Goal: Task Accomplishment & Management: Complete application form

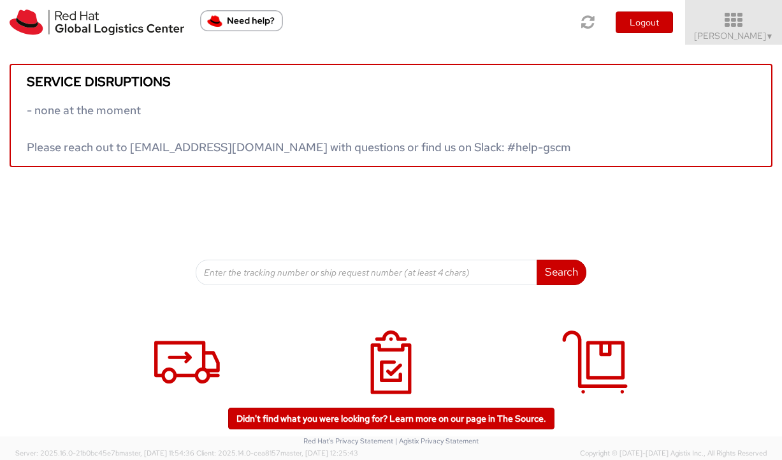
click at [741, 25] on icon at bounding box center [734, 20] width 112 height 18
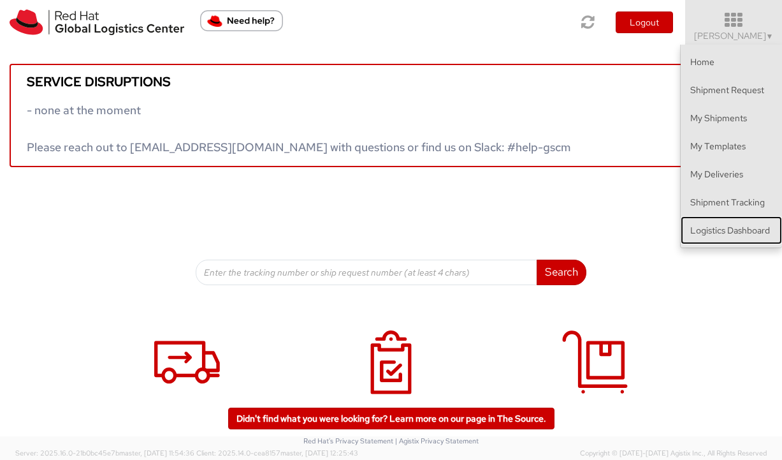
click at [716, 224] on link "Logistics Dashboard" at bounding box center [731, 230] width 101 height 28
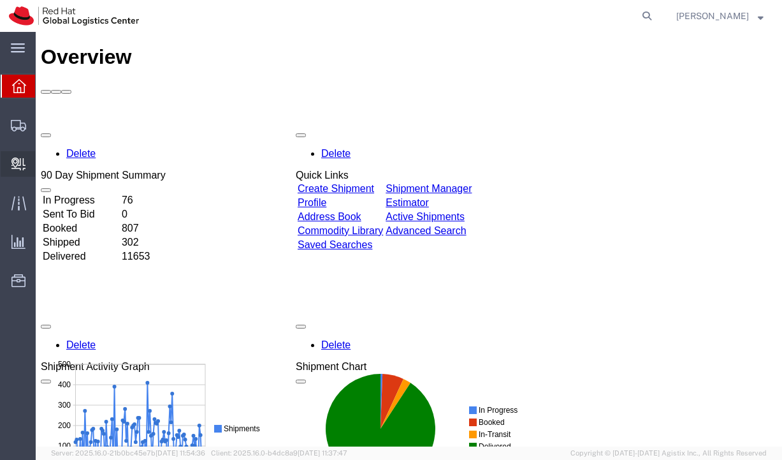
click at [0, 0] on span "Create Delivery" at bounding box center [0, 0] width 0 height 0
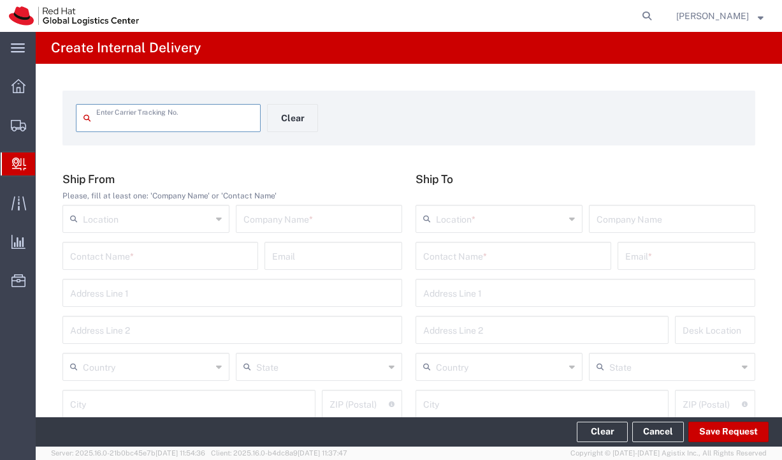
click at [163, 113] on input "text" at bounding box center [174, 117] width 157 height 22
click at [761, 161] on div "Enter Carrier Tracking No. Clear Ship From Please, fill at least one: 'Company …" at bounding box center [409, 467] width 747 height 806
click at [138, 205] on div "Location" at bounding box center [145, 219] width 167 height 28
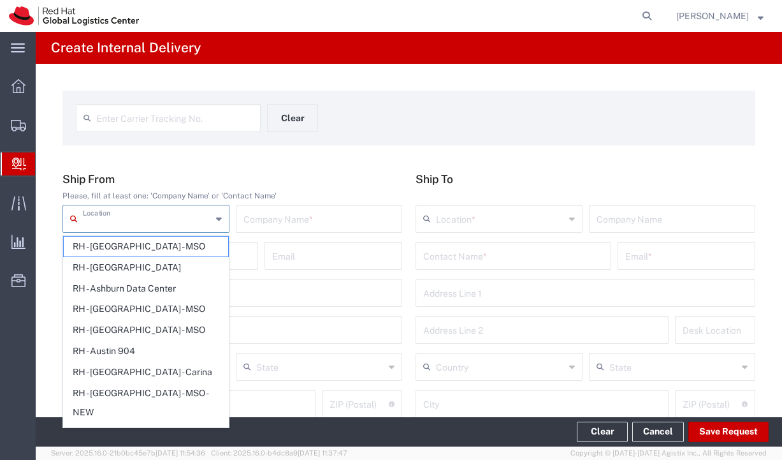
click at [300, 173] on h5 "Ship From" at bounding box center [232, 178] width 340 height 13
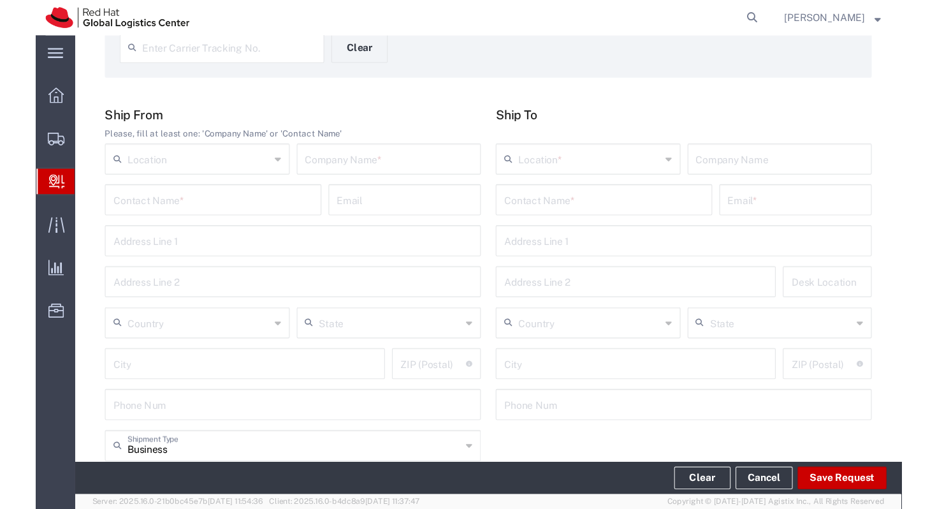
scroll to position [76, 0]
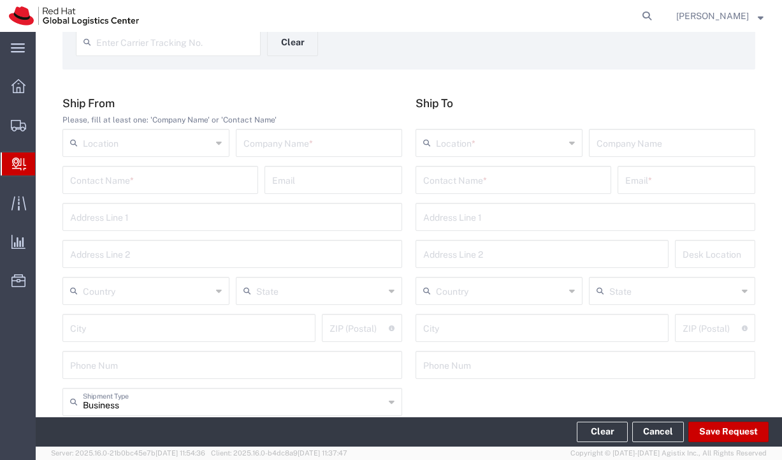
click at [184, 179] on input "text" at bounding box center [160, 179] width 180 height 22
click at [129, 182] on input "ricardo so" at bounding box center [160, 179] width 180 height 22
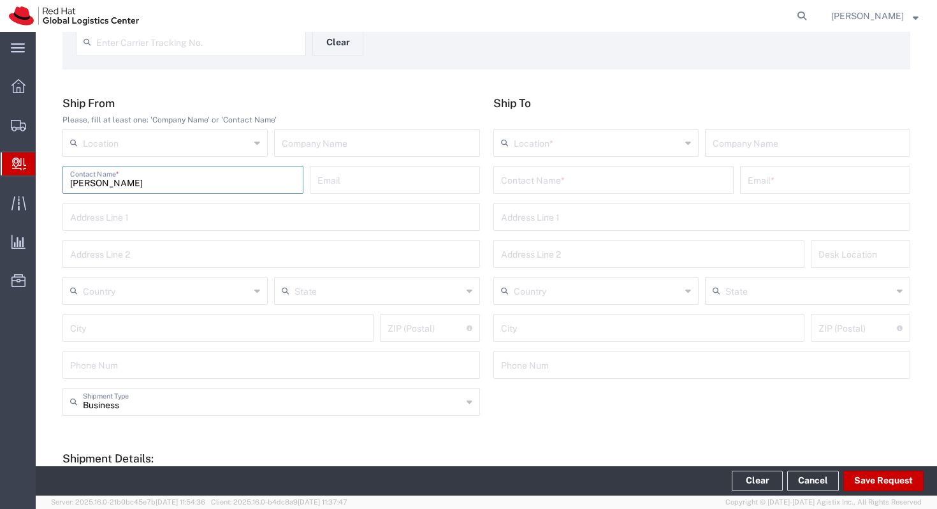
click at [143, 186] on input "ricardo so" at bounding box center [183, 179] width 226 height 22
type input "ricardo souza"
click at [145, 184] on input "ricardo souza" at bounding box center [183, 179] width 226 height 22
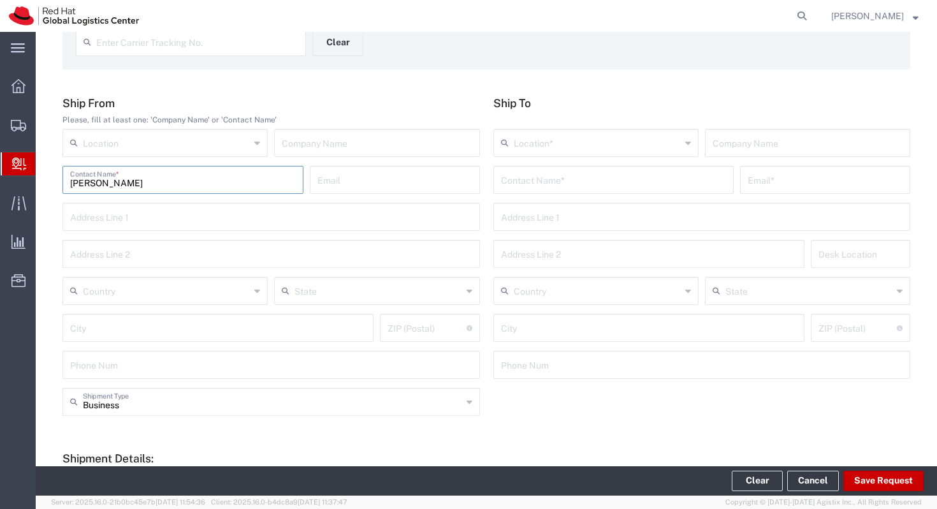
click at [145, 184] on input "ricardo souza" at bounding box center [183, 179] width 226 height 22
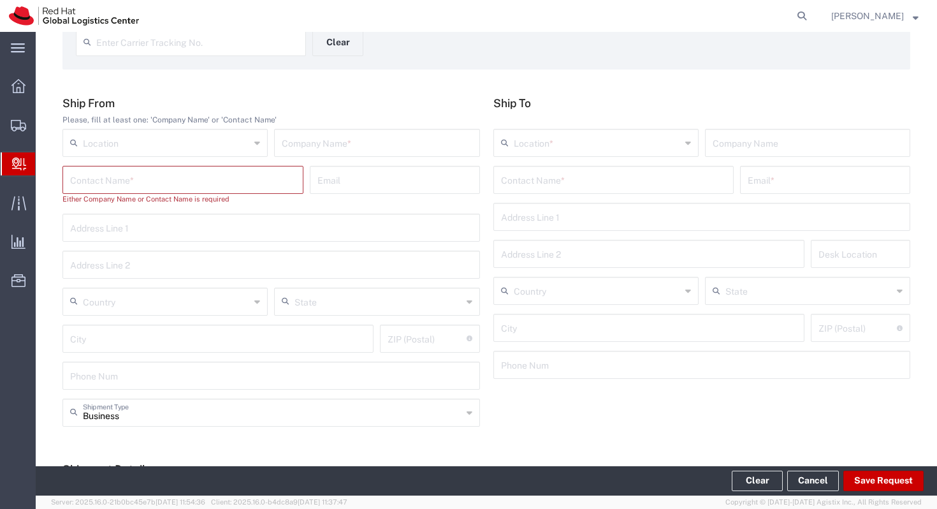
click at [219, 61] on div "Enter Carrier Tracking No. Clear" at bounding box center [312, 46] width 487 height 37
click at [153, 139] on input "text" at bounding box center [166, 142] width 167 height 22
click at [178, 162] on span "RH - Sao Paulo" at bounding box center [165, 171] width 203 height 20
type input "RH - Sao Paulo"
type input "Red Hat Brasil Limitada"
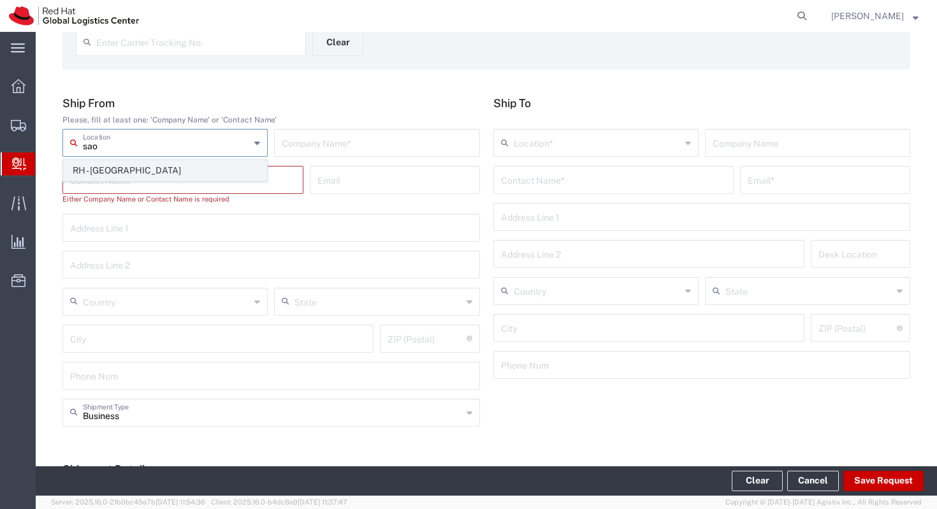
type input "Av. Brg. Faria Lima, 3732"
type input "Floor 24 and 25, Itaim Bibi"
type input "Brazil"
type input "SAO PAULO"
type input "04538-132"
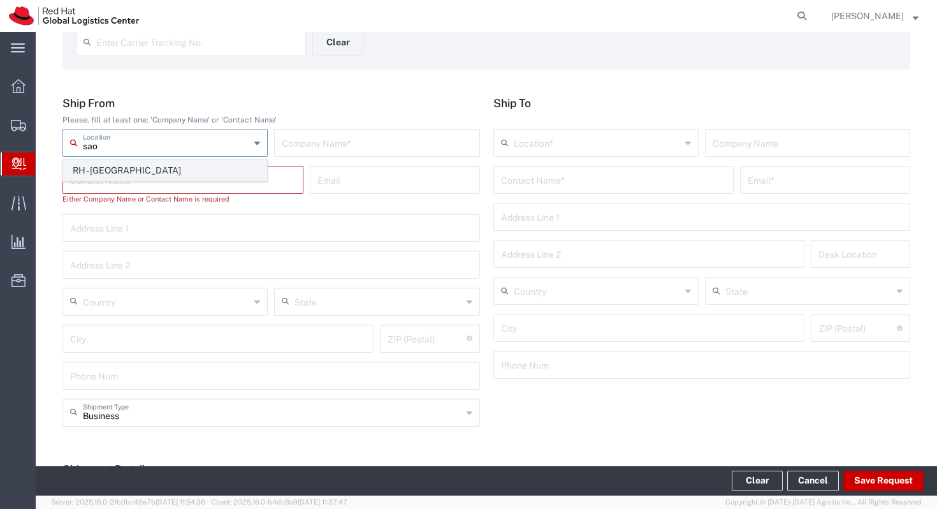
type input "000"
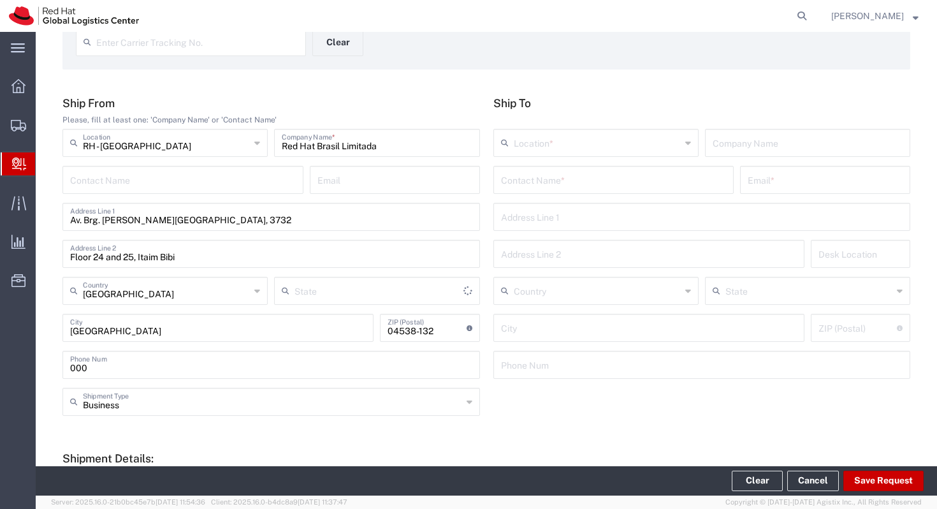
type input "São Paulo"
click at [551, 185] on input "text" at bounding box center [614, 179] width 226 height 22
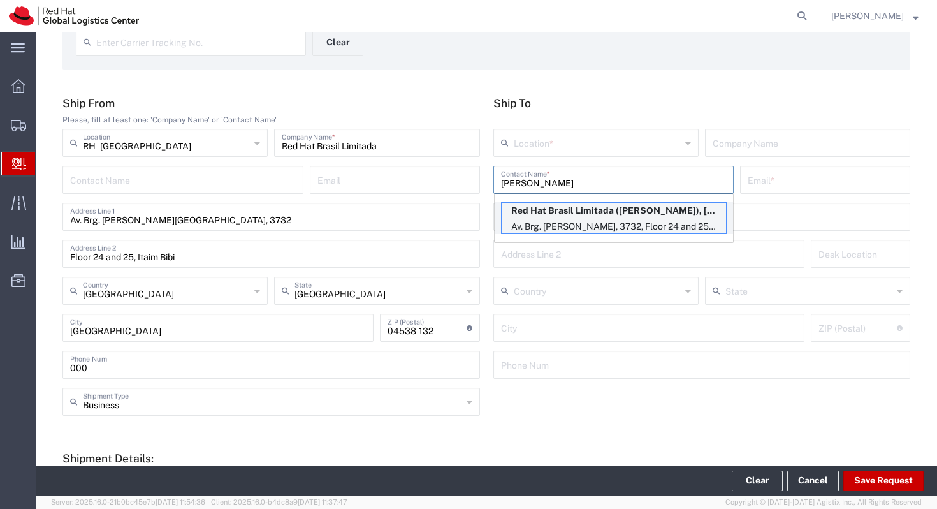
type input "amalia"
click at [575, 221] on p "Av. Brg. Faria Lima, 3732, Floor 24 and 25, Itaim Bibi, FLEX, SAO PAULO, 27, 04…" at bounding box center [614, 227] width 224 height 16
type input "RH - Sao Paulo"
type input "Red Hat Brasil Limitada"
type input "Amalia Barros"
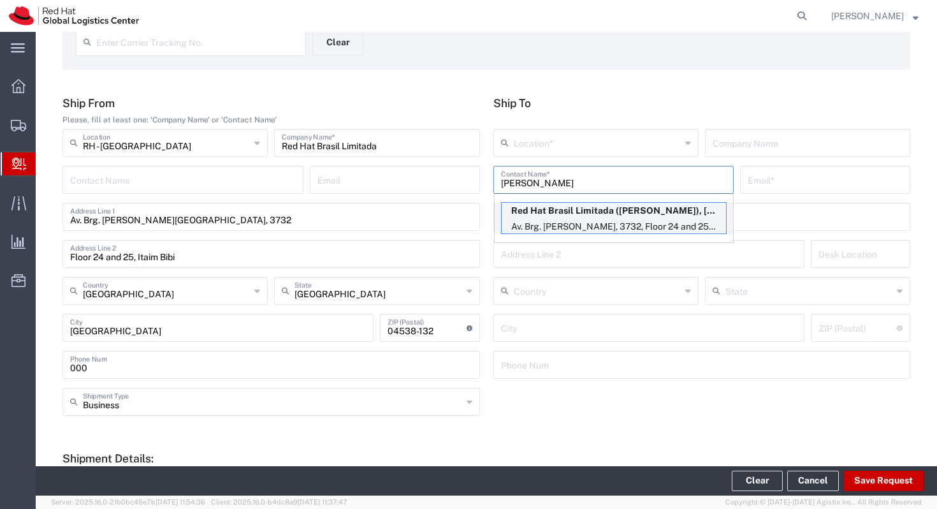
type input "abarros@redhat.com"
type input "Av. Brg. Faria Lima, 3732"
type input "Floor 24 and 25, Itaim Bibi"
type input "FLEX"
type input "Brazil"
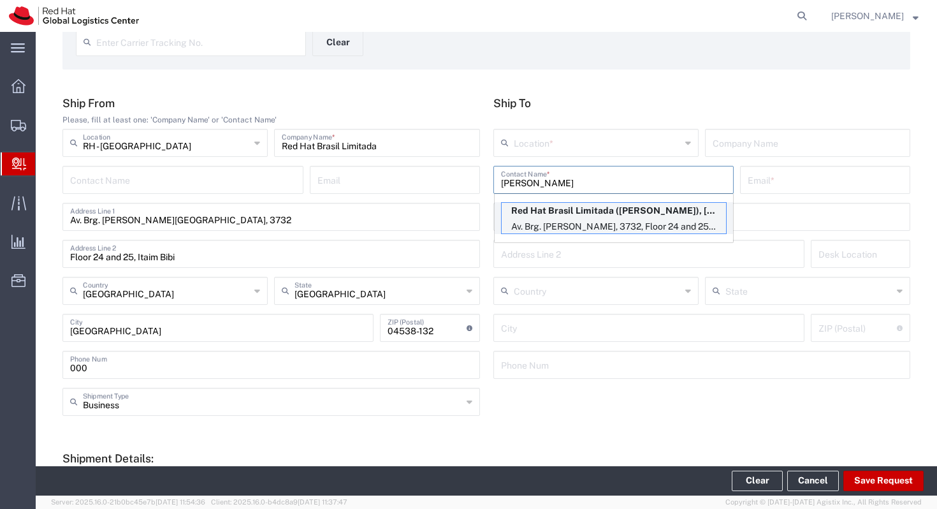
type input "SAO PAULO"
type input "04538-132"
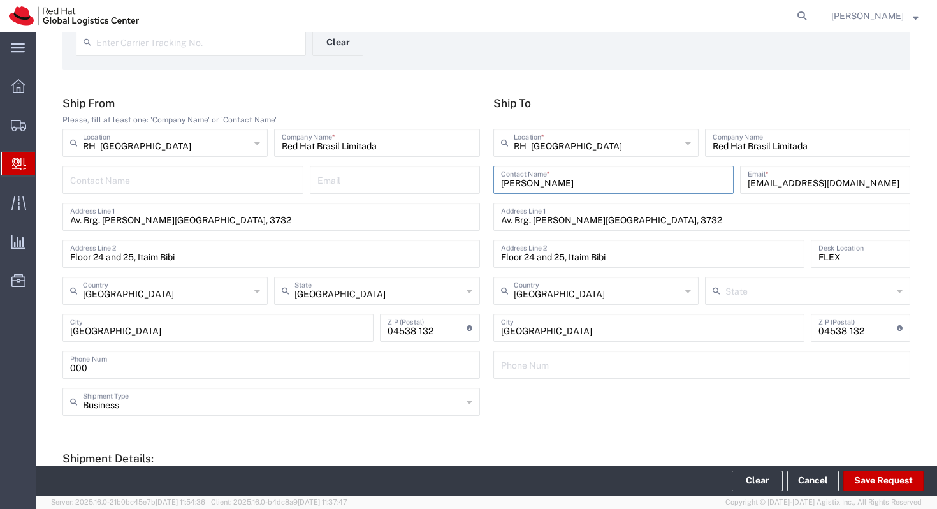
type input "São Paulo"
click at [190, 185] on input "text" at bounding box center [183, 179] width 226 height 22
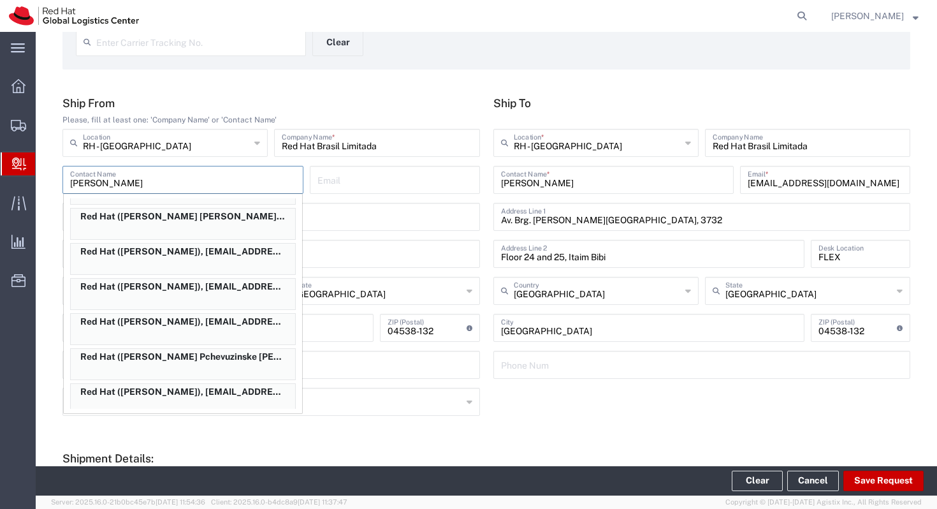
scroll to position [495, 0]
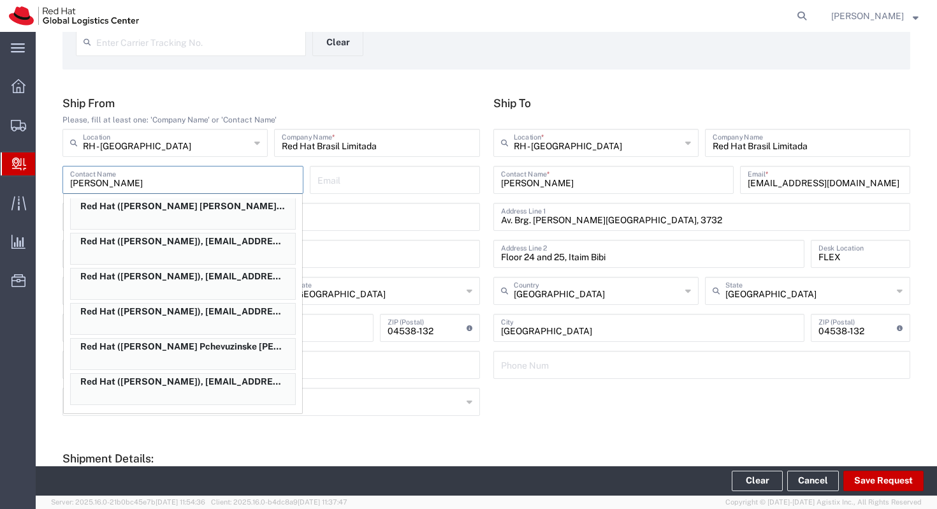
type input "Ricardo"
click at [411, 106] on h5 "Ship From" at bounding box center [271, 102] width 418 height 13
click at [189, 164] on div "RH - Sao Paulo Location RH - Sao Paulo RH - Amsterdam - MSO RH - Amsterdam Data…" at bounding box center [271, 147] width 424 height 37
click at [189, 176] on input "Ricardo" at bounding box center [183, 179] width 226 height 22
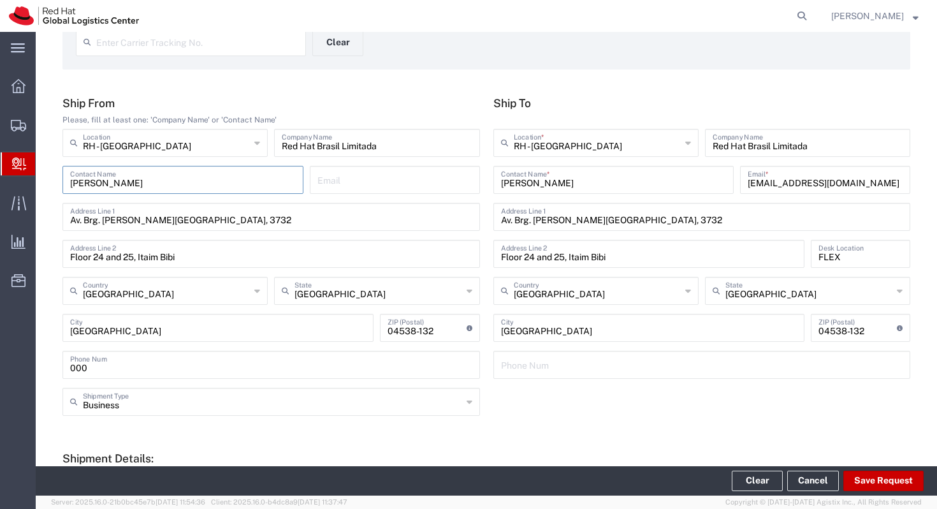
click at [189, 176] on input "Ricardo" at bounding box center [183, 179] width 226 height 22
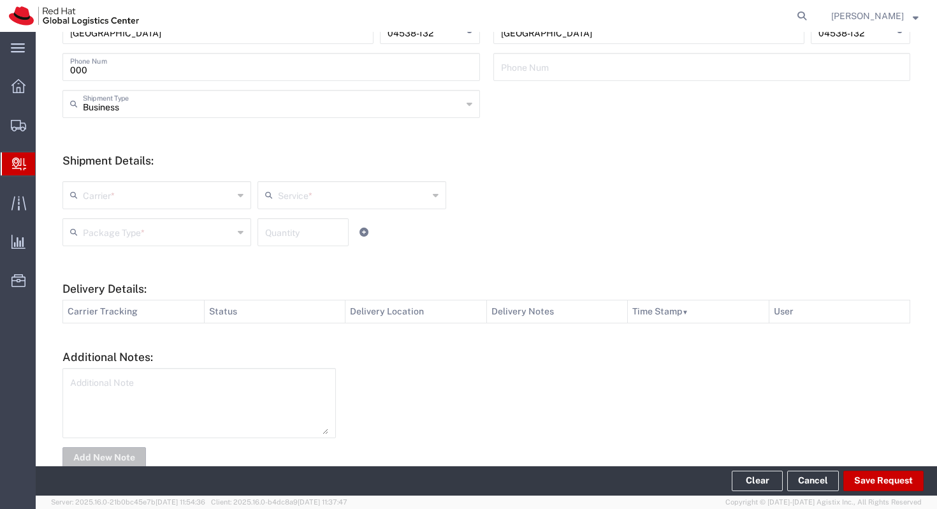
scroll to position [383, 0]
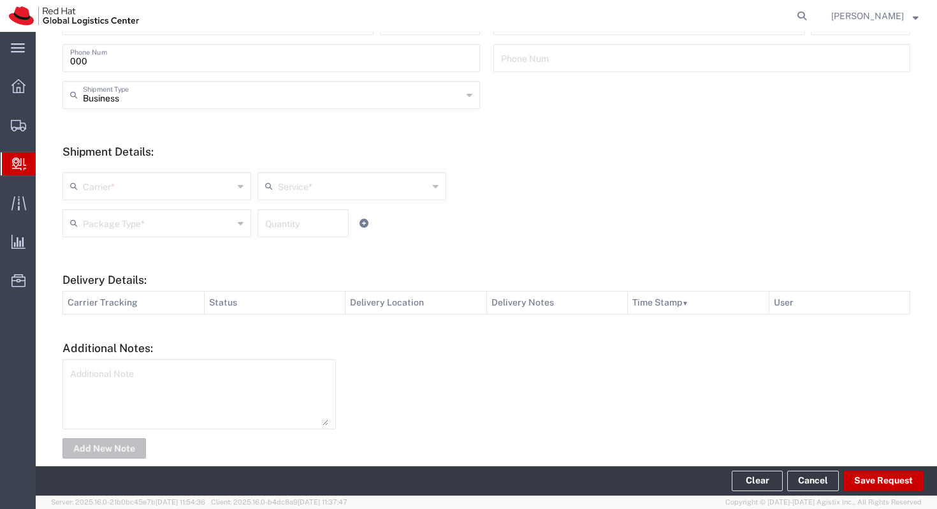
click at [144, 194] on input "text" at bounding box center [158, 185] width 150 height 22
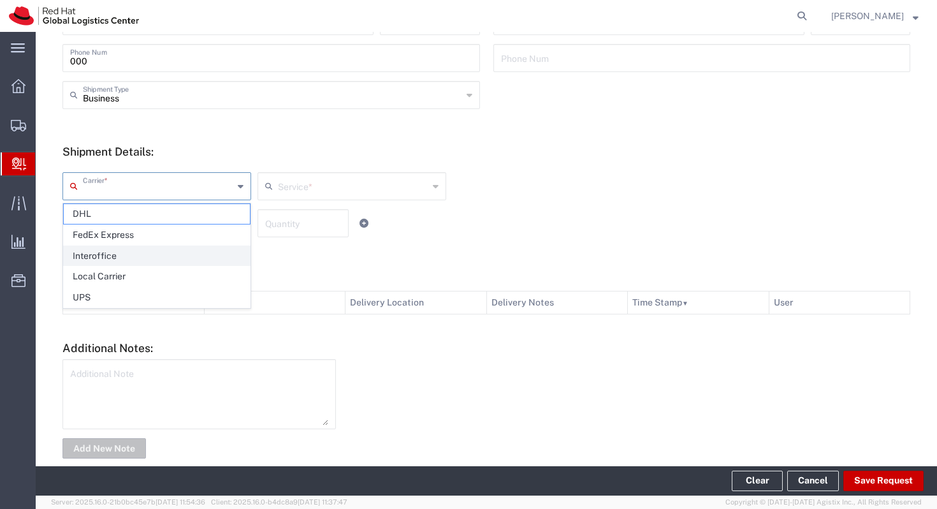
click at [131, 251] on span "Interoffice" at bounding box center [157, 256] width 186 height 20
type input "Interoffice"
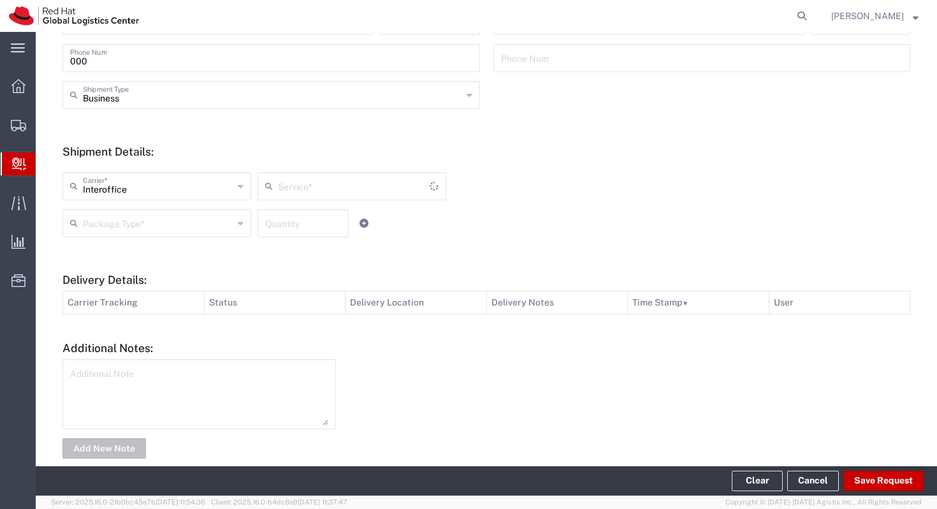
type input "IO_Ground"
click at [179, 229] on input "text" at bounding box center [158, 222] width 150 height 22
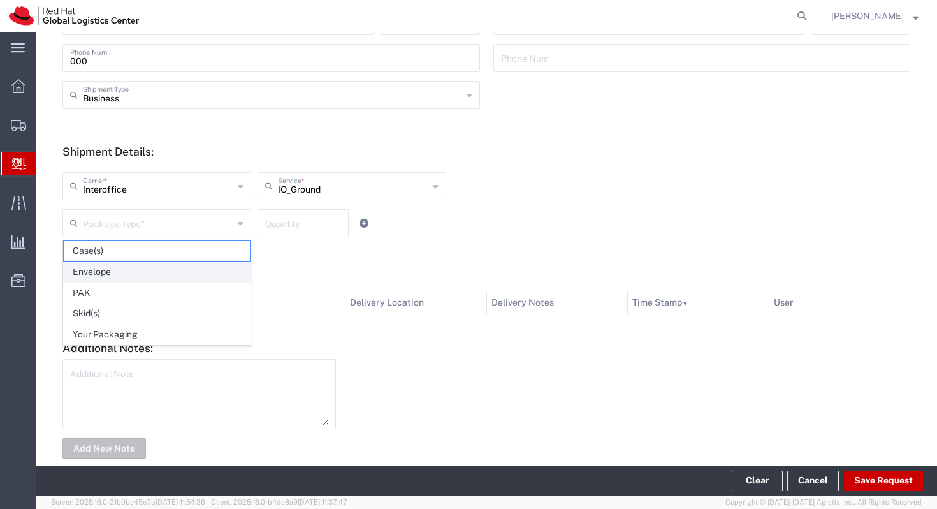
click at [153, 275] on span "Envelope" at bounding box center [157, 272] width 186 height 20
type input "Envelope"
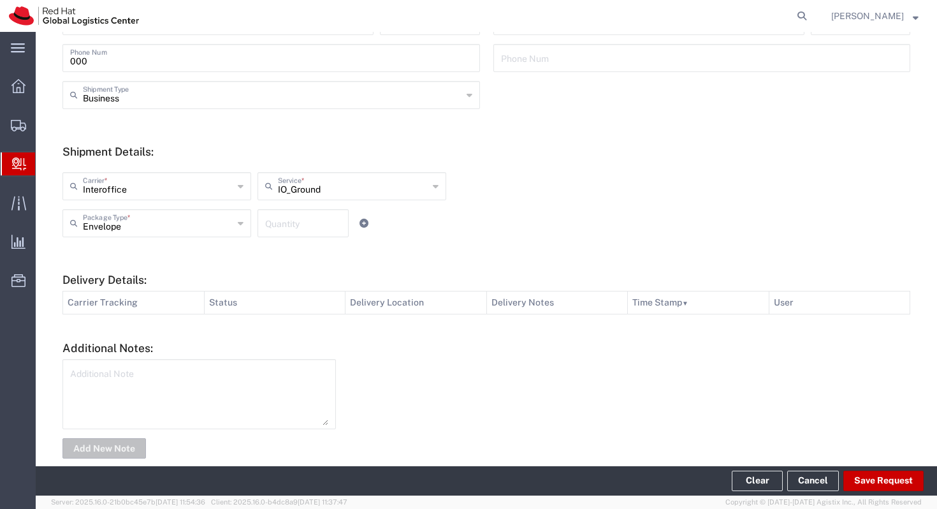
scroll to position [404, 0]
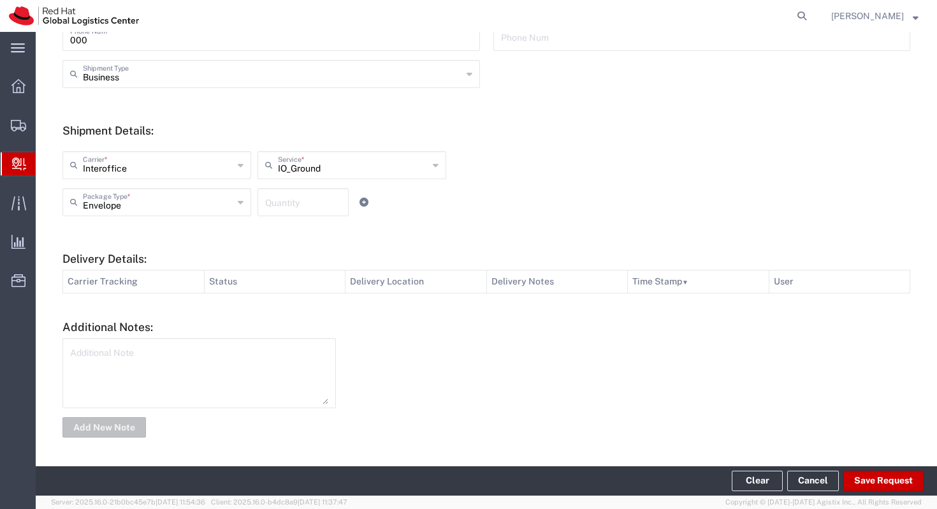
click at [128, 376] on textarea at bounding box center [199, 373] width 258 height 62
type textarea "Deixado por Ricardo Souza para você"
click at [110, 423] on button "Add New Note" at bounding box center [104, 427] width 84 height 20
click at [782, 459] on button "Save Request" at bounding box center [883, 481] width 80 height 20
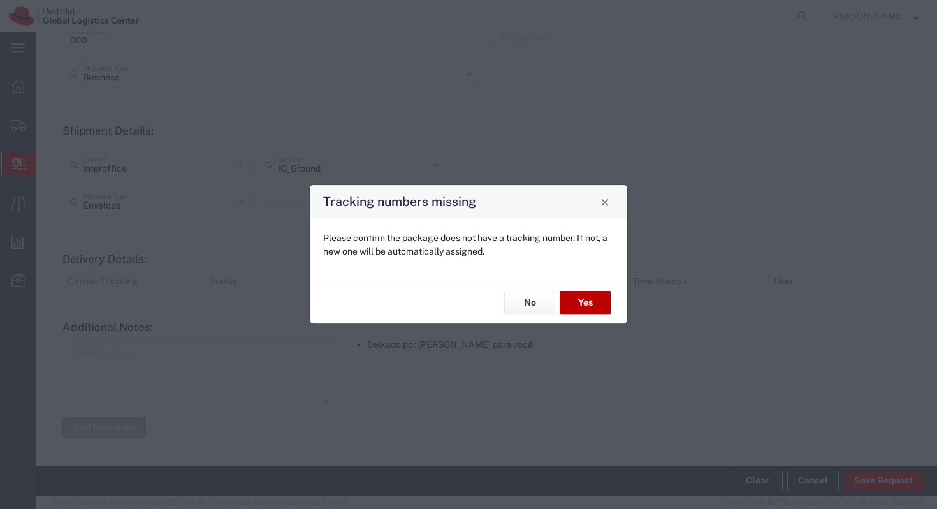
click at [580, 302] on button "Yes" at bounding box center [585, 303] width 51 height 24
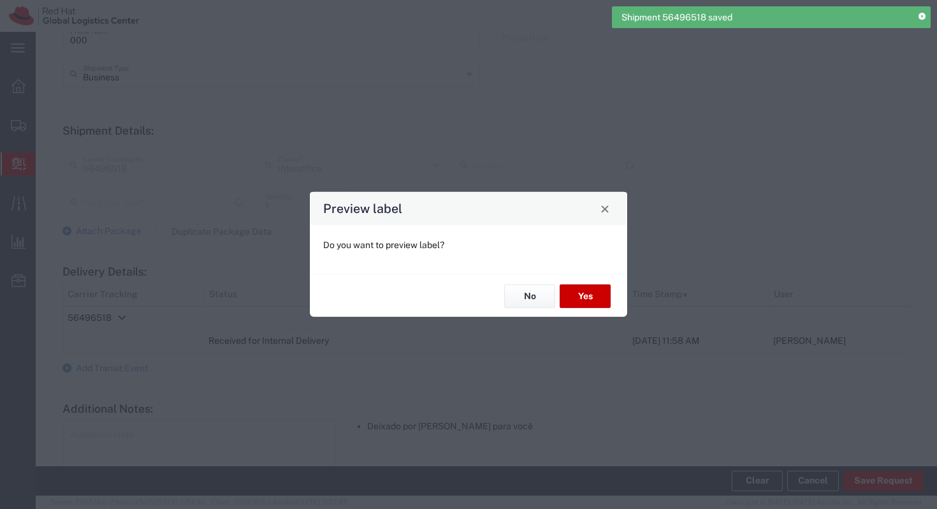
type input "Envelope"
type input "IO_Ground"
click at [583, 295] on button "Yes" at bounding box center [585, 296] width 51 height 24
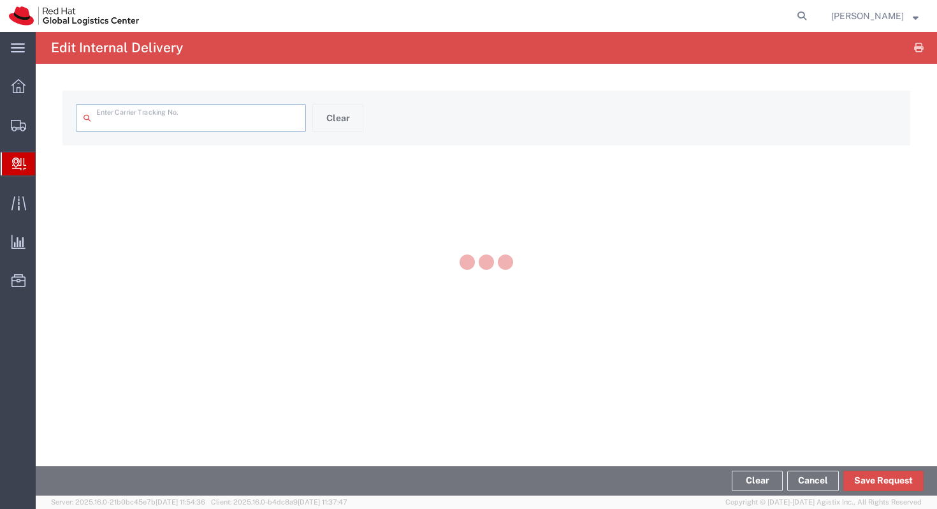
type input "56496518"
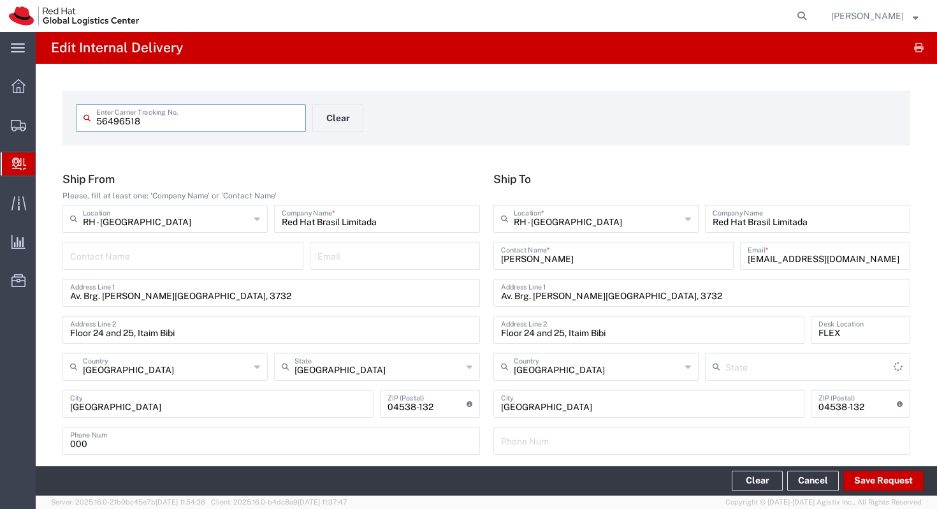
type input "São Paulo"
